Goal: Entertainment & Leisure: Consume media (video, audio)

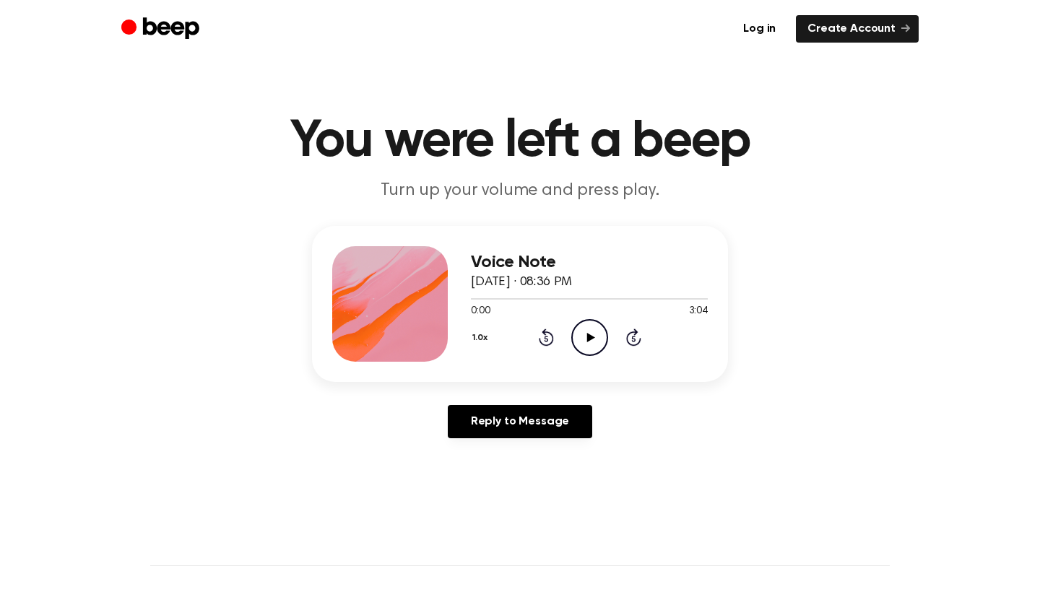
click at [594, 338] on icon "Play Audio" at bounding box center [590, 337] width 37 height 37
click at [579, 327] on icon "Pause Audio" at bounding box center [590, 337] width 37 height 37
click at [579, 327] on icon "Play Audio" at bounding box center [590, 337] width 37 height 37
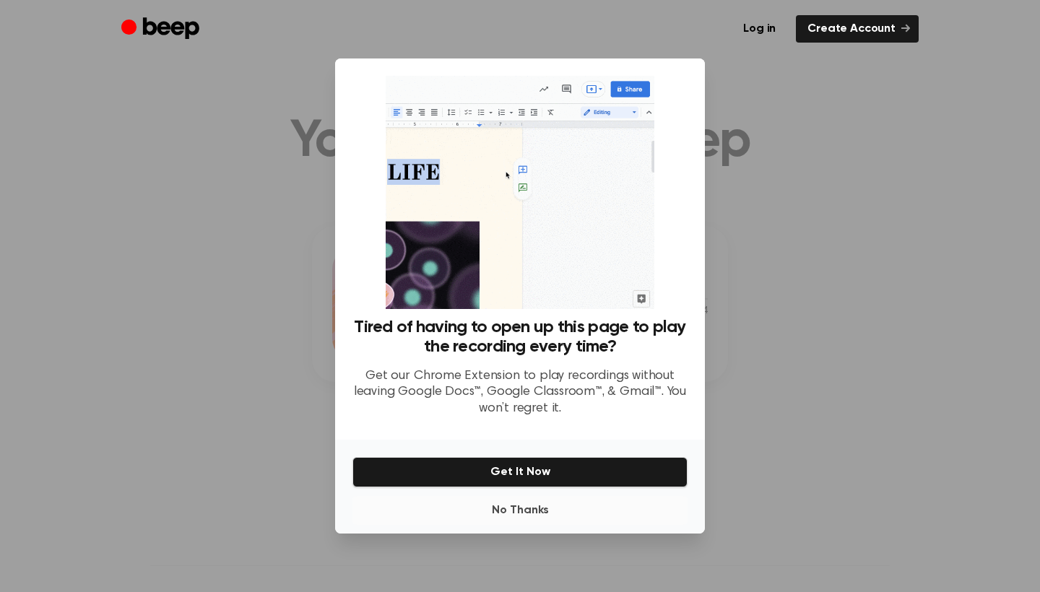
click at [529, 517] on button "No Thanks" at bounding box center [520, 510] width 335 height 29
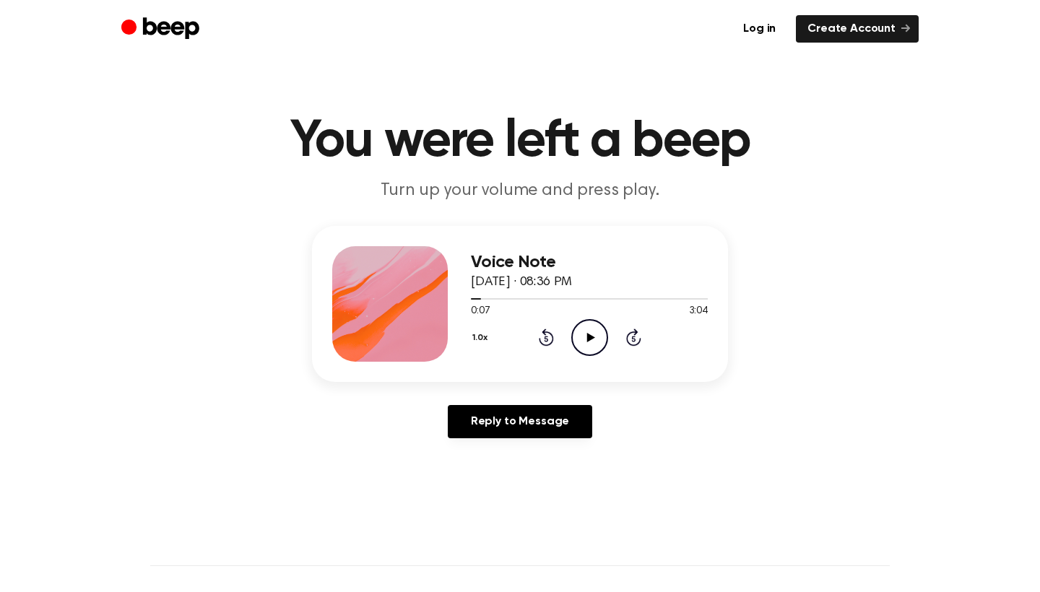
click at [594, 348] on icon "Play Audio" at bounding box center [590, 337] width 37 height 37
click at [594, 348] on icon "Pause Audio" at bounding box center [590, 337] width 37 height 37
click at [594, 348] on icon "Play Audio" at bounding box center [590, 337] width 37 height 37
click at [594, 348] on icon "Pause Audio" at bounding box center [590, 337] width 37 height 37
click at [594, 348] on icon "Play Audio" at bounding box center [590, 337] width 37 height 37
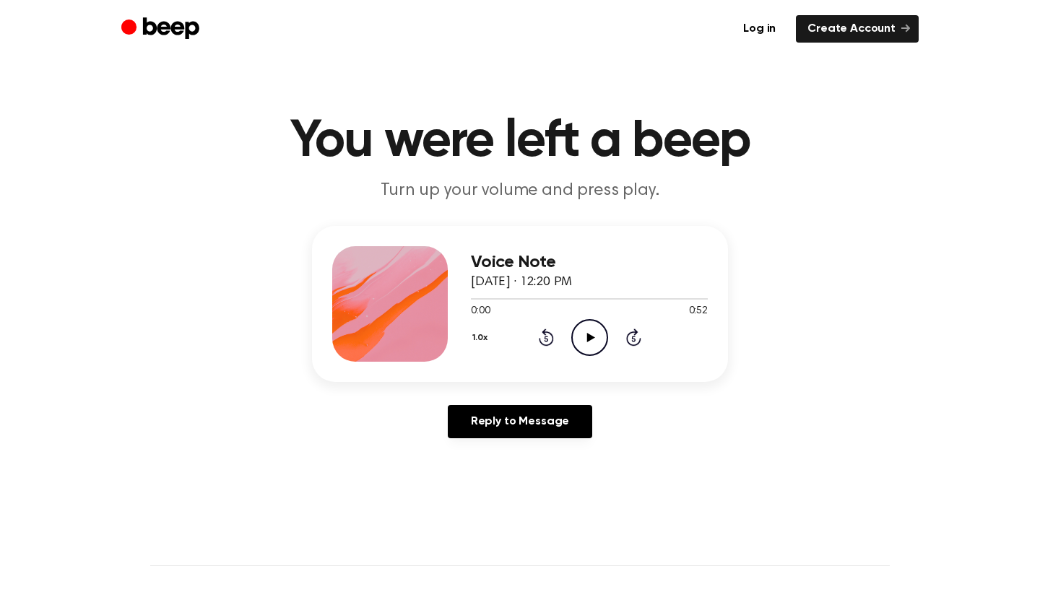
click at [569, 340] on div "1.0x Rewind 5 seconds Play Audio Skip 5 seconds" at bounding box center [589, 337] width 237 height 37
click at [583, 341] on icon "Play Audio" at bounding box center [590, 337] width 37 height 37
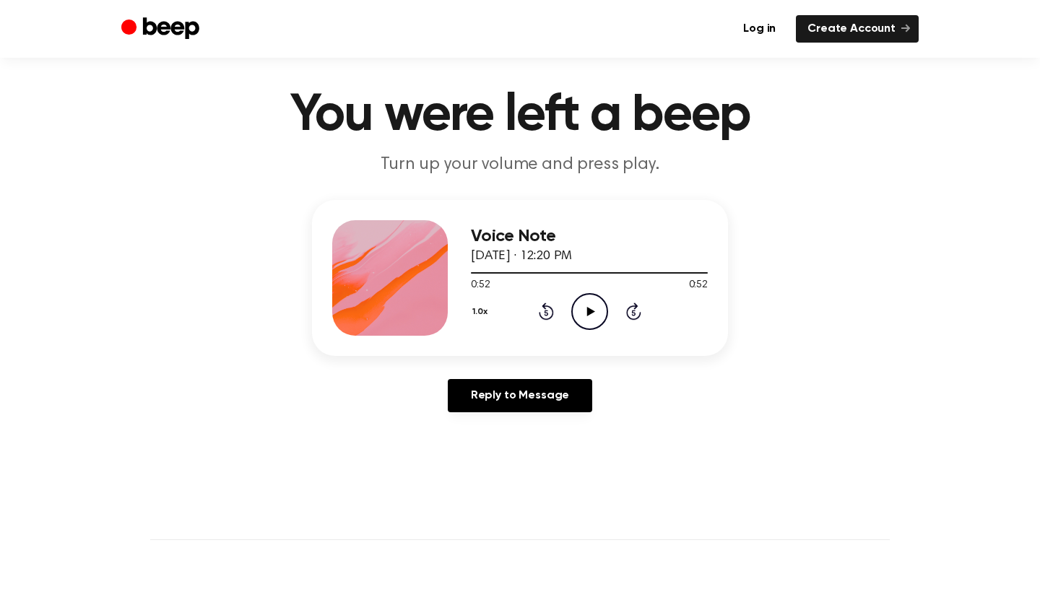
scroll to position [37, 0]
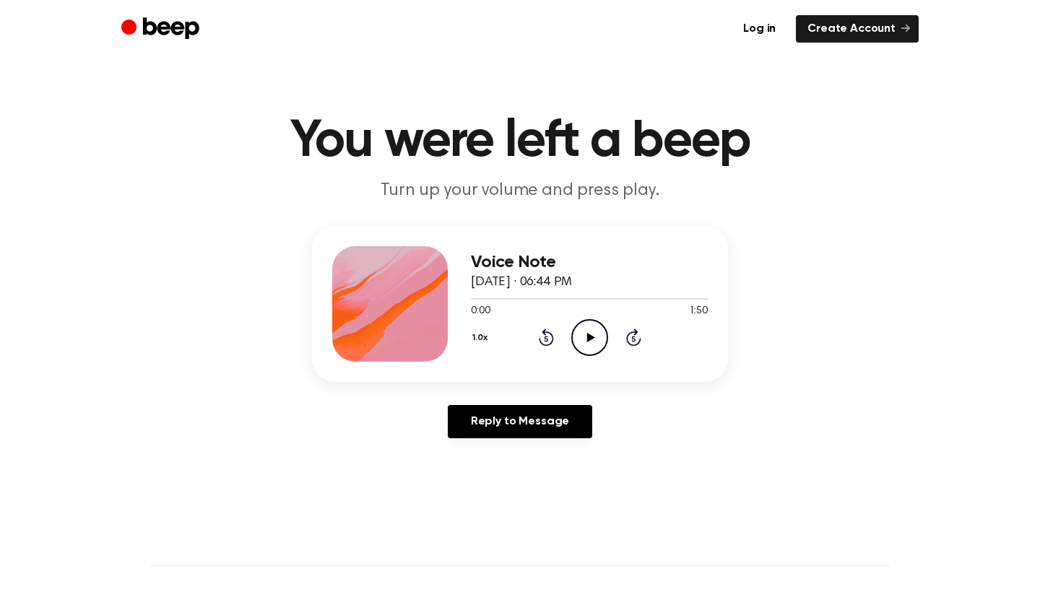
click at [593, 327] on icon "Play Audio" at bounding box center [590, 337] width 37 height 37
